Goal: Task Accomplishment & Management: Complete application form

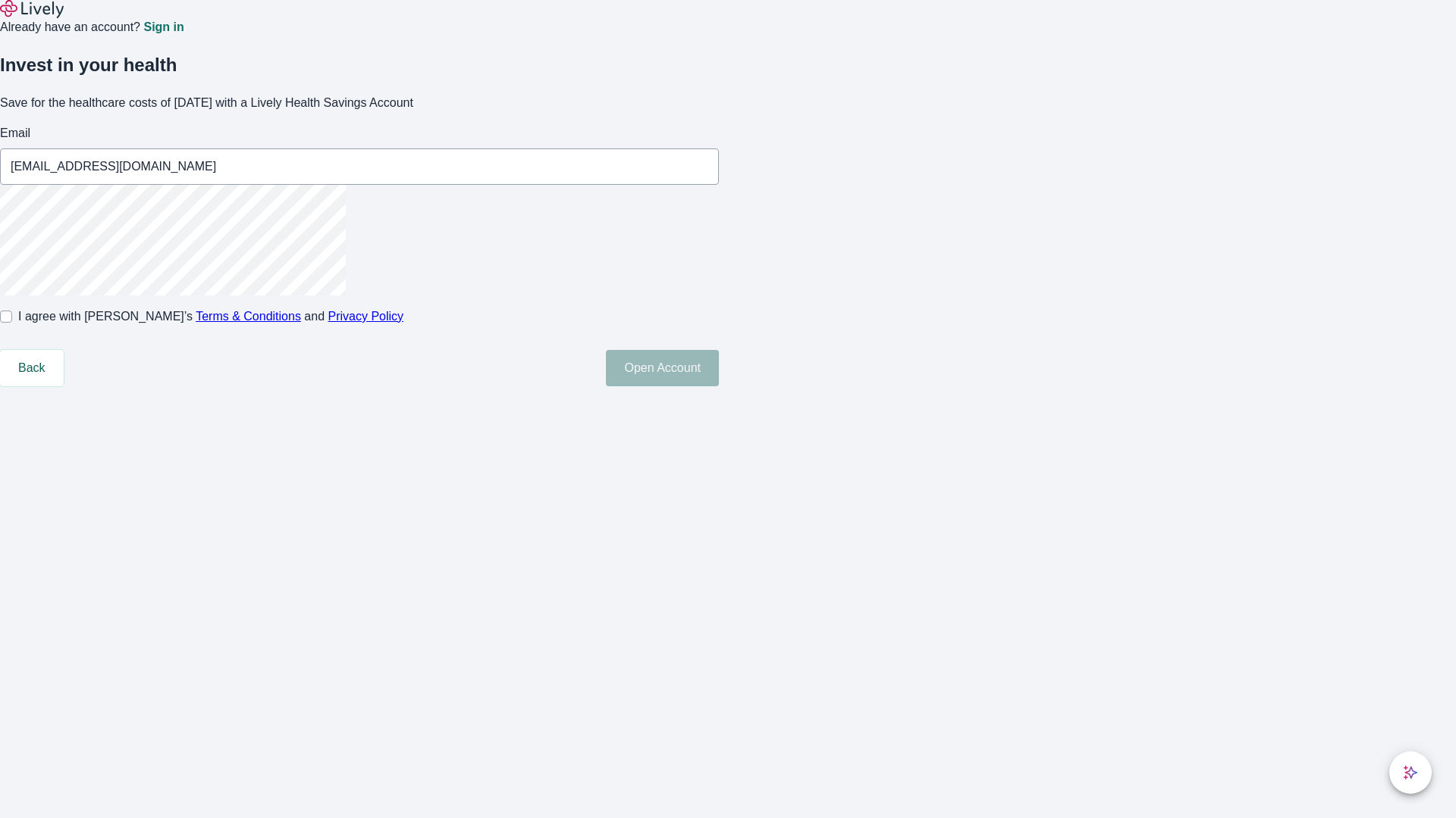
click at [12, 322] on input "I agree with Lively’s Terms & Conditions and Privacy Policy" at bounding box center [6, 316] width 12 height 12
checkbox input "true"
click at [719, 386] on button "Open Account" at bounding box center [662, 368] width 113 height 37
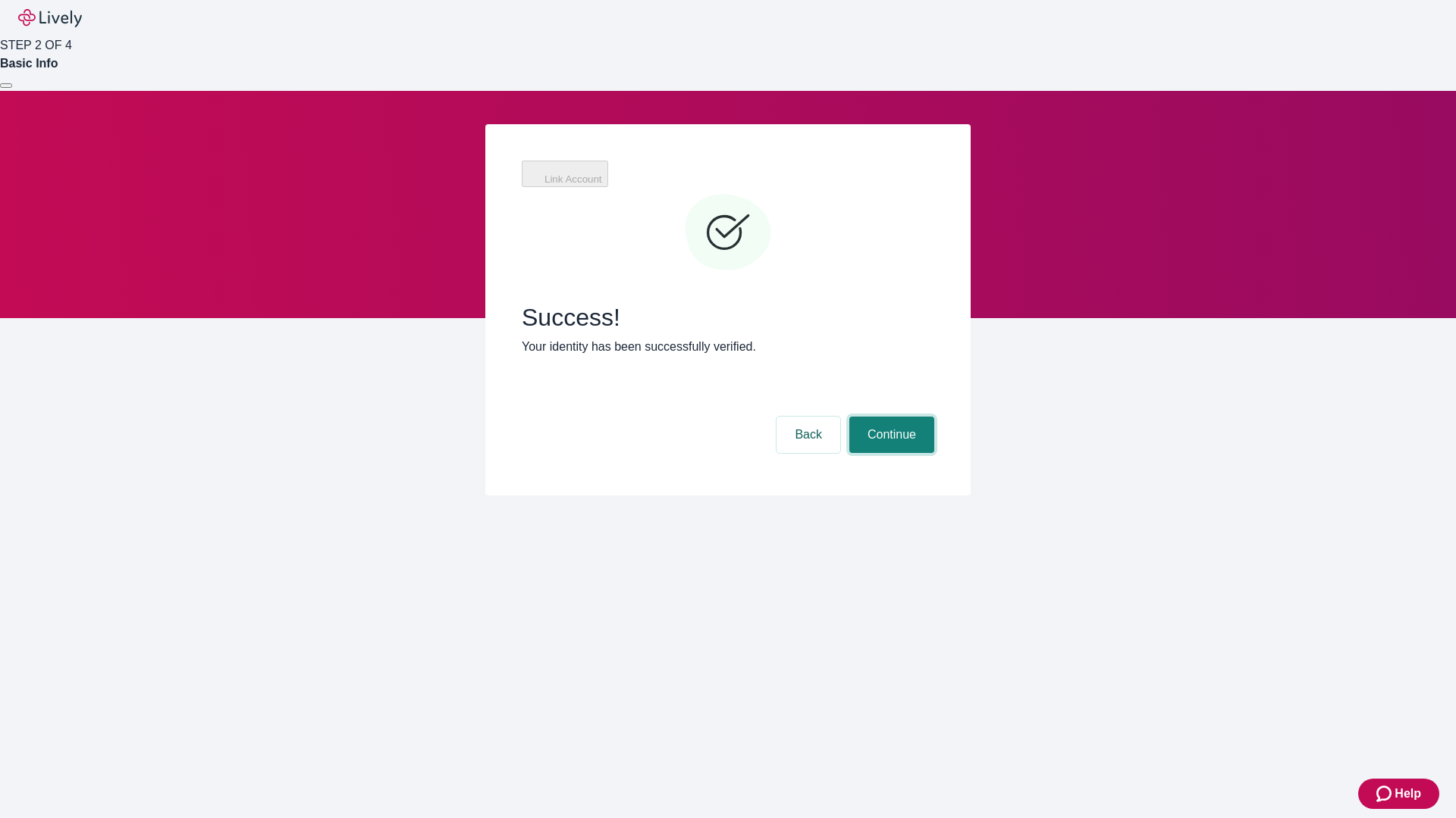
click at [889, 417] on button "Continue" at bounding box center [891, 435] width 84 height 37
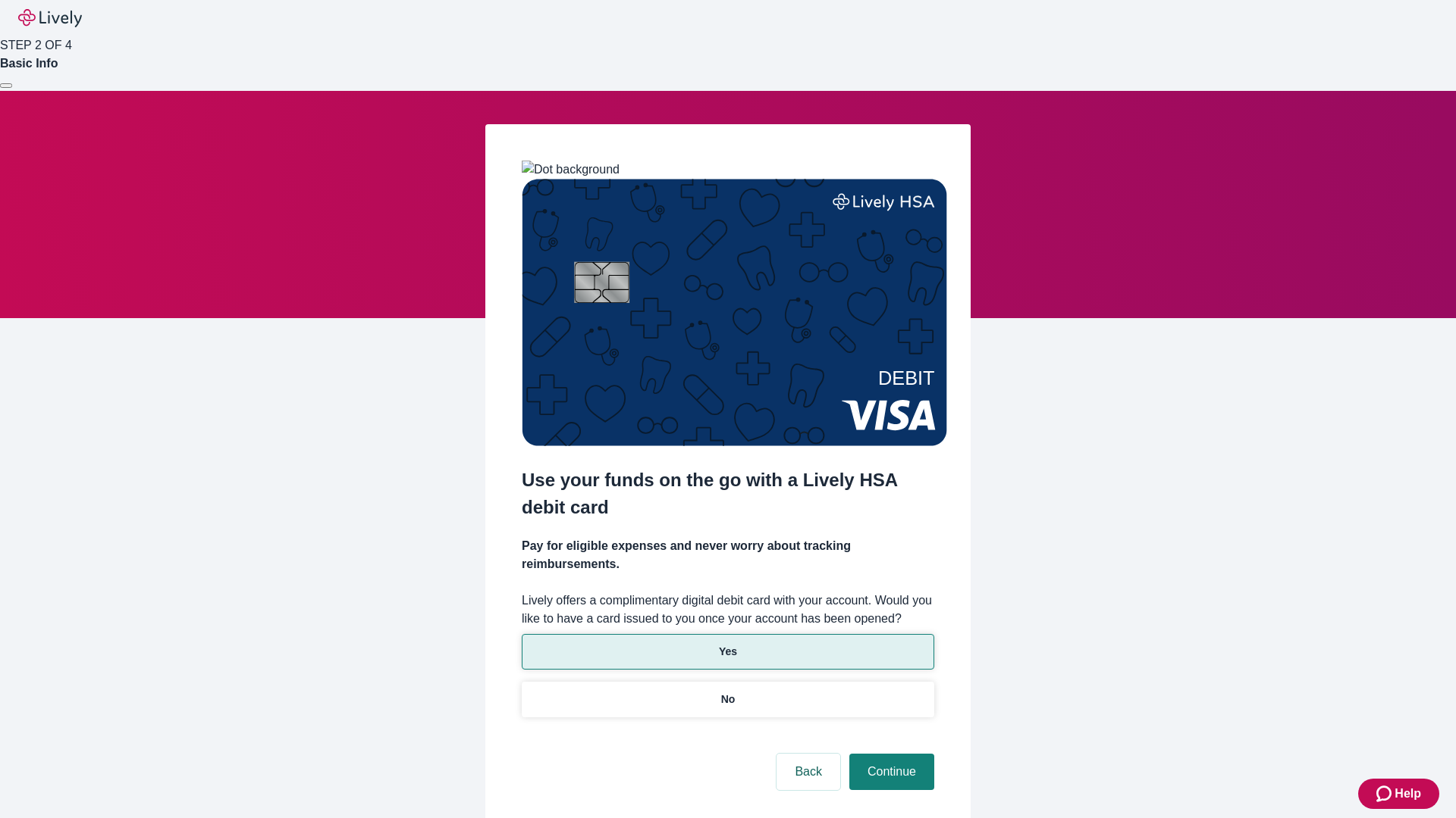
click at [727, 644] on p "Yes" at bounding box center [727, 652] width 18 height 16
click at [889, 754] on button "Continue" at bounding box center [891, 772] width 84 height 37
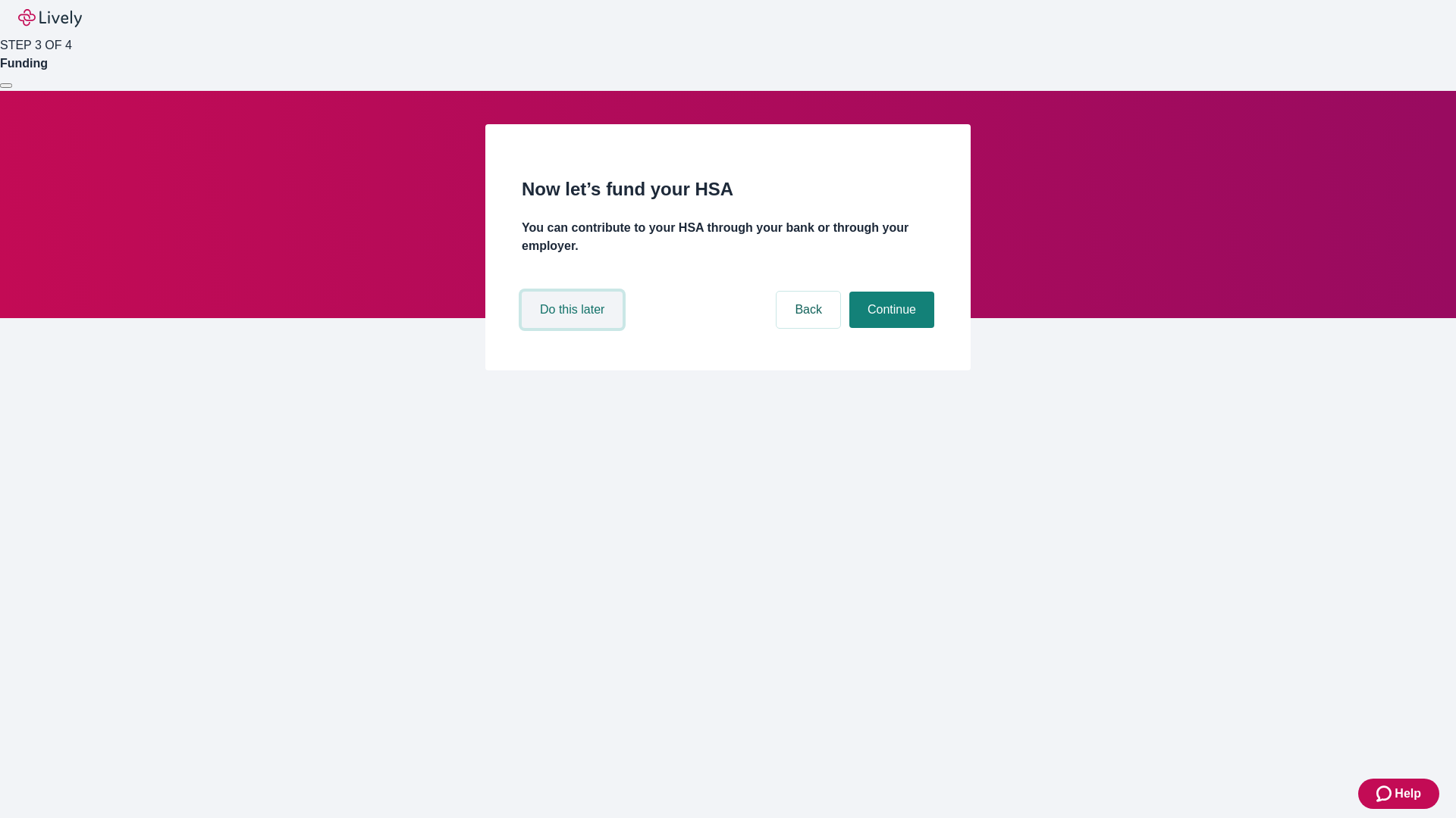
click at [574, 328] on button "Do this later" at bounding box center [572, 310] width 101 height 37
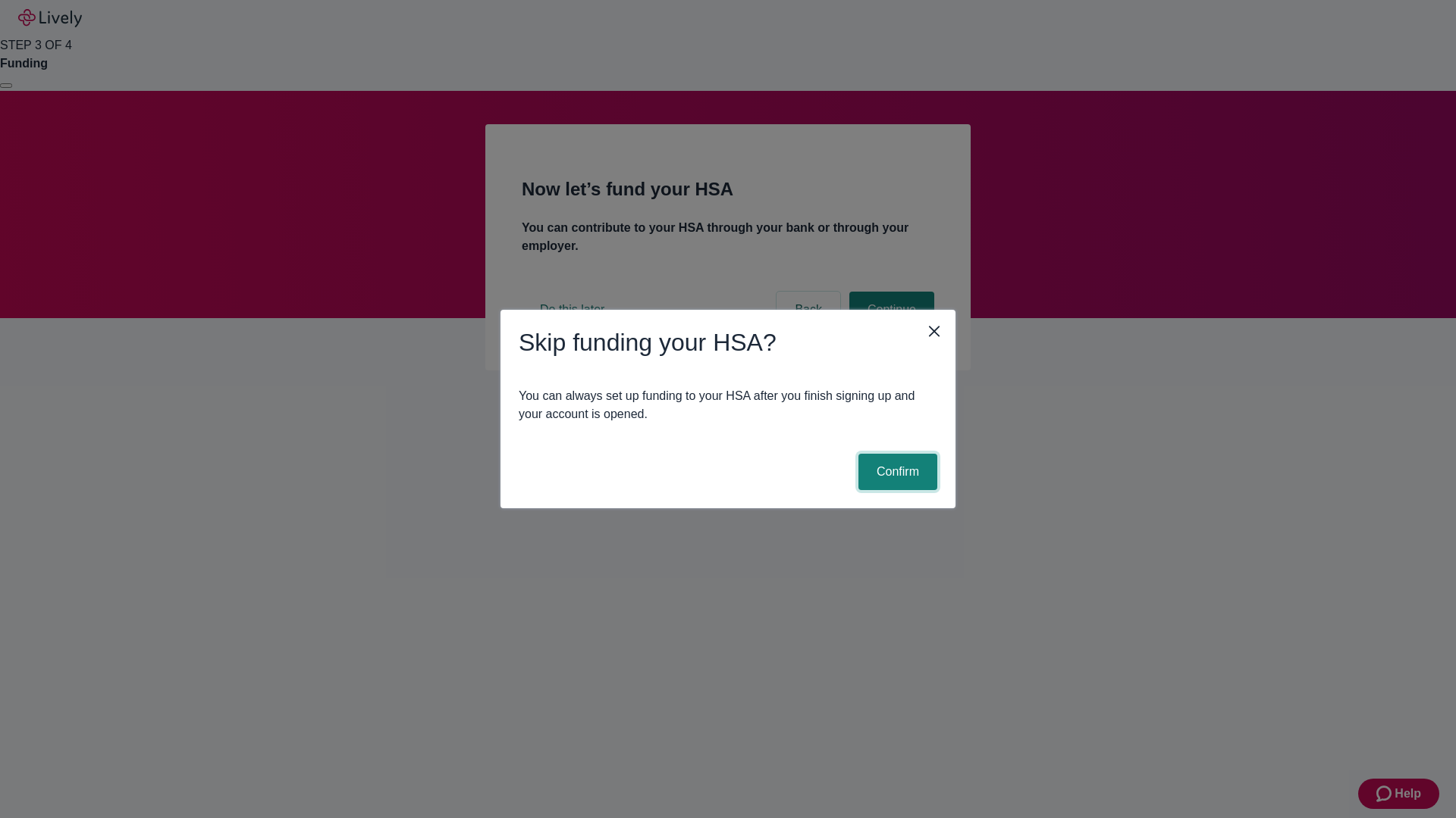
click at [895, 472] on button "Confirm" at bounding box center [898, 472] width 79 height 37
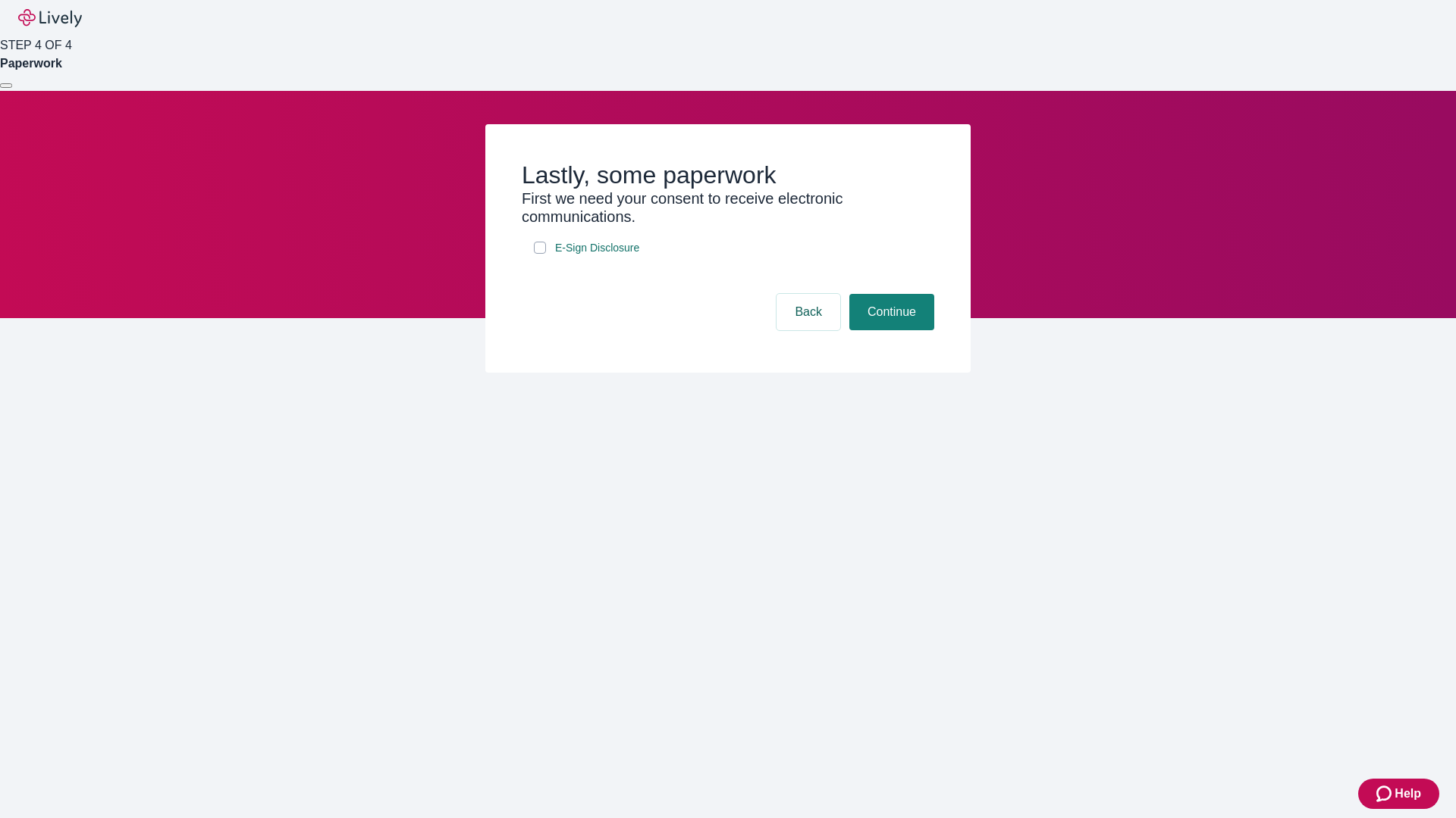
click at [539, 254] on input "E-Sign Disclosure" at bounding box center [539, 247] width 12 height 12
checkbox input "true"
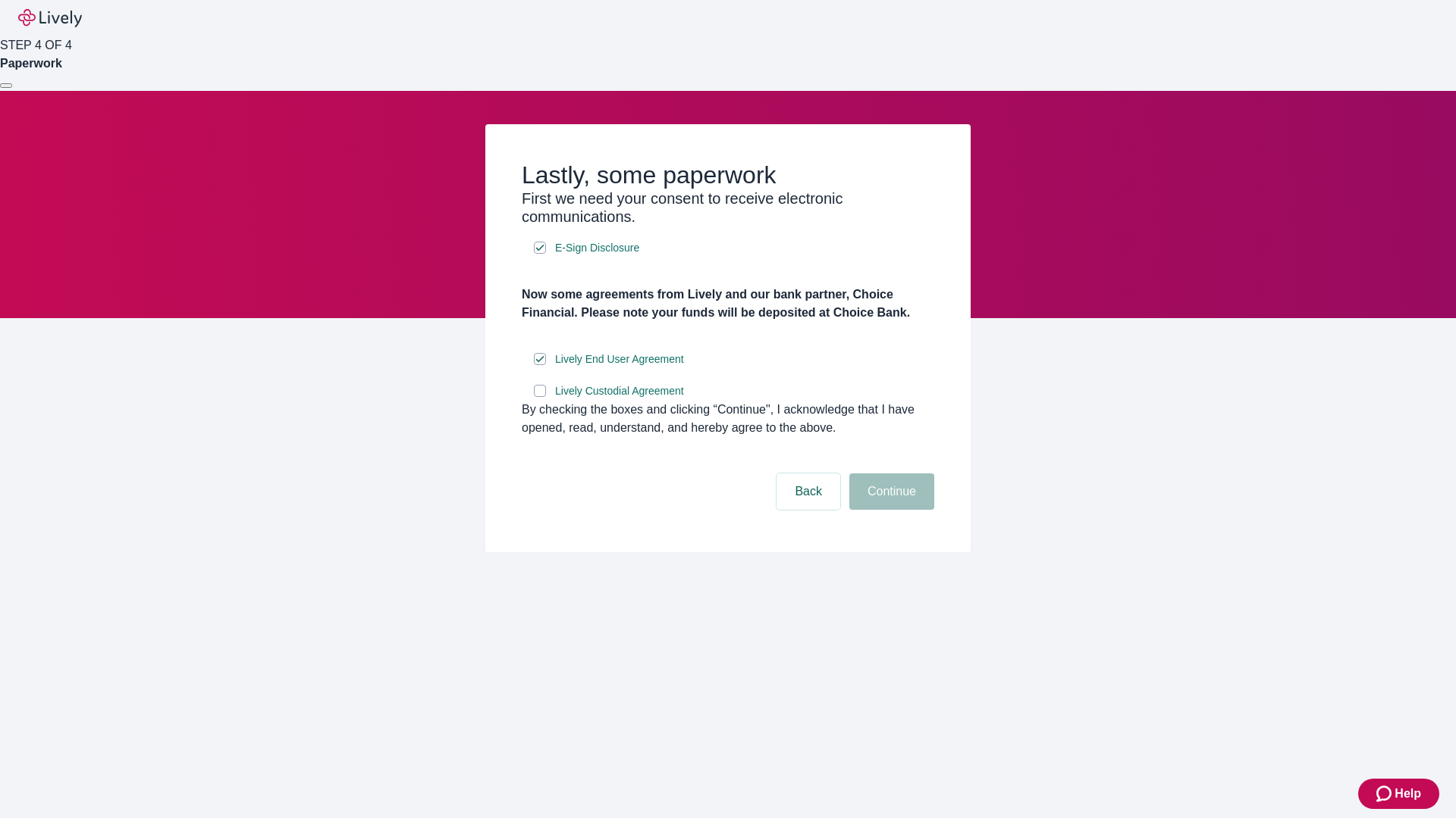
click at [539, 397] on input "Lively Custodial Agreement" at bounding box center [539, 391] width 12 height 12
checkbox input "true"
click at [889, 510] on button "Continue" at bounding box center [891, 491] width 84 height 37
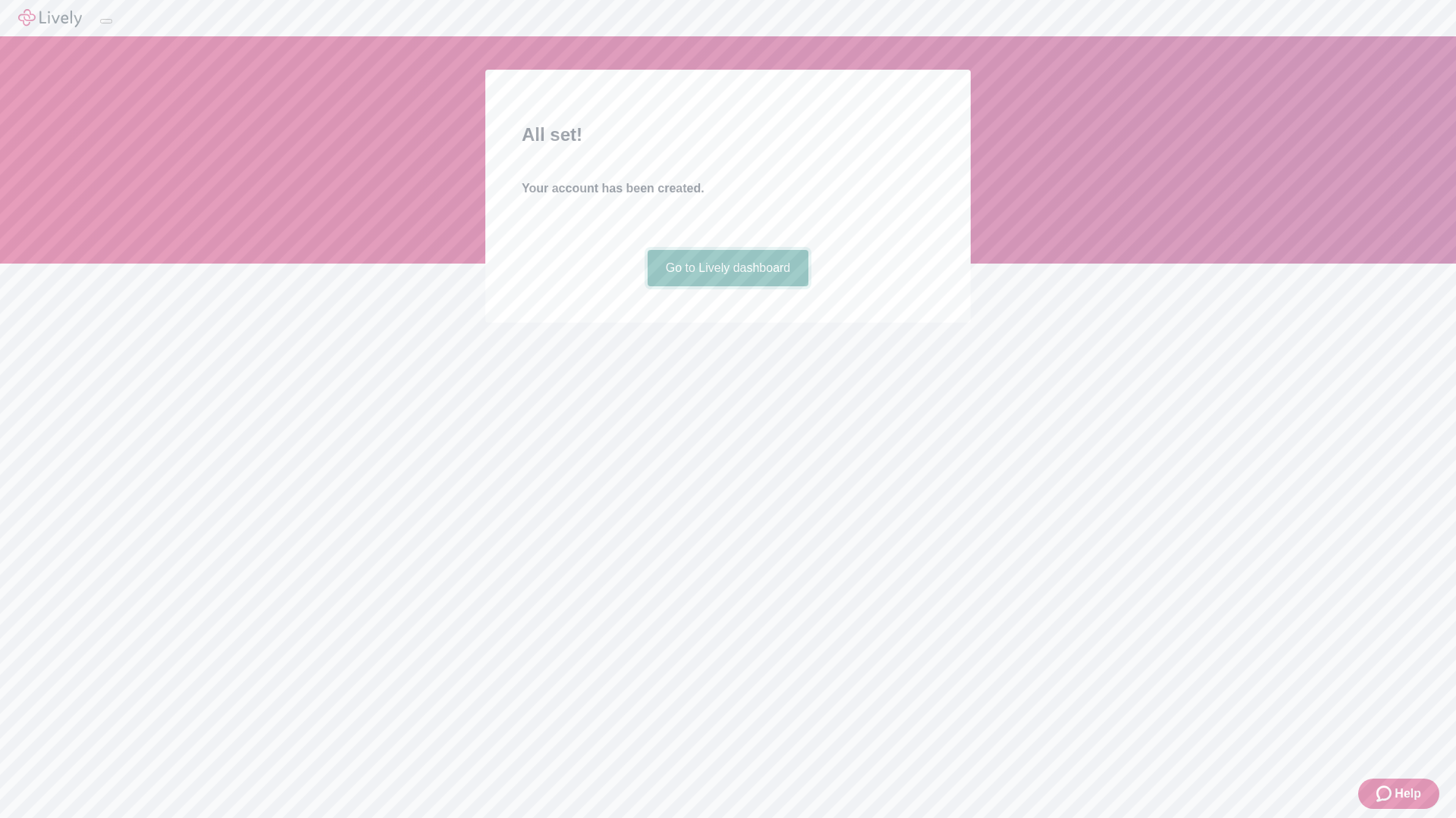
click at [727, 287] on link "Go to Lively dashboard" at bounding box center [728, 268] width 161 height 37
